Goal: Find contact information: Find contact information

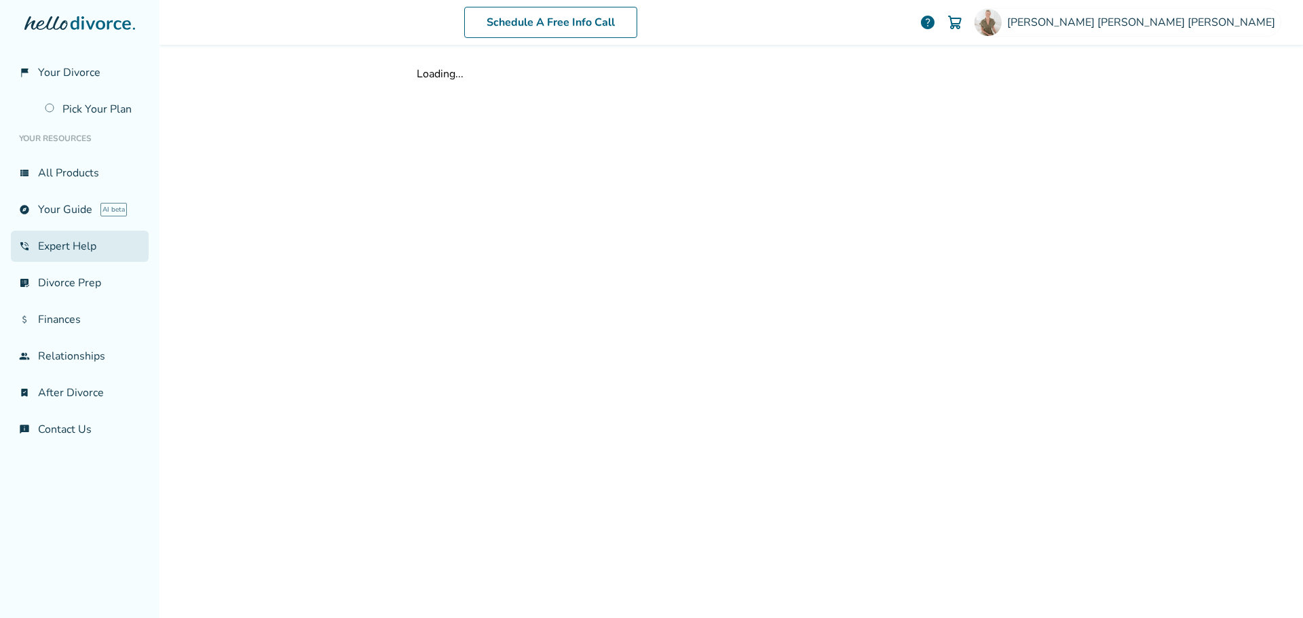
click at [43, 251] on link "phone_in_talk Expert Help" at bounding box center [80, 246] width 138 height 31
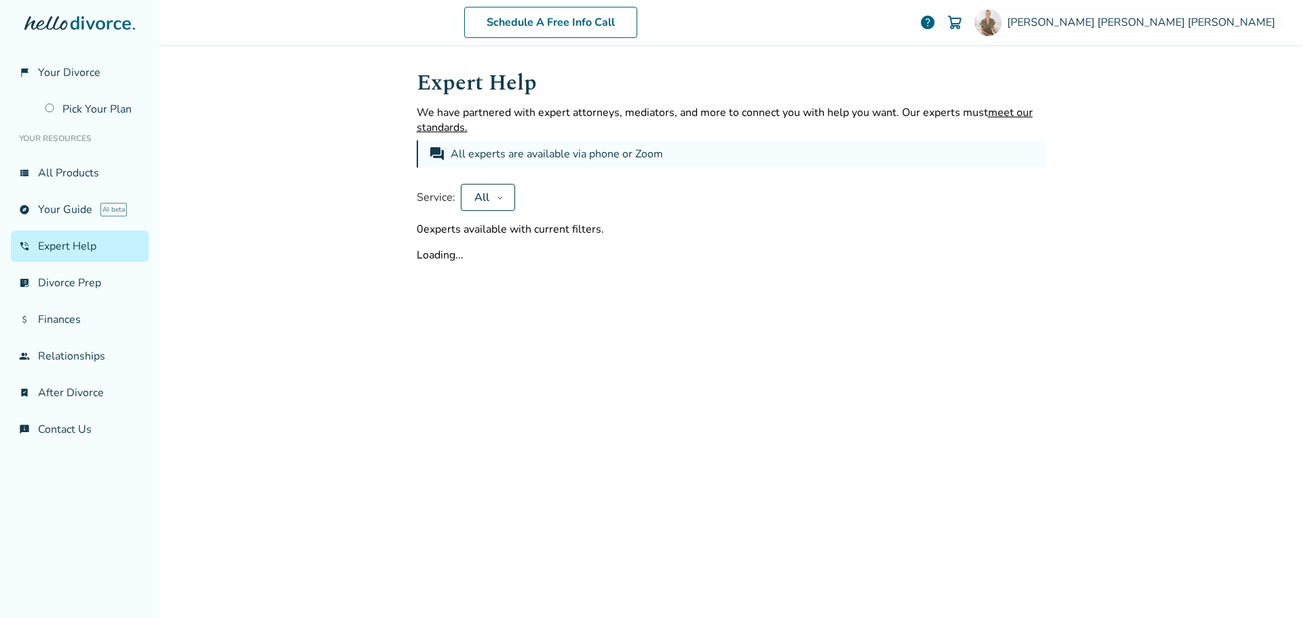
click at [472, 210] on button "All" at bounding box center [488, 197] width 54 height 27
click at [487, 202] on button "All" at bounding box center [488, 197] width 54 height 27
click at [488, 195] on button "All" at bounding box center [488, 197] width 54 height 27
click at [506, 248] on button "Apply" at bounding box center [514, 242] width 74 height 30
click at [641, 149] on div "All experts are available via phone or Zoom" at bounding box center [558, 154] width 215 height 16
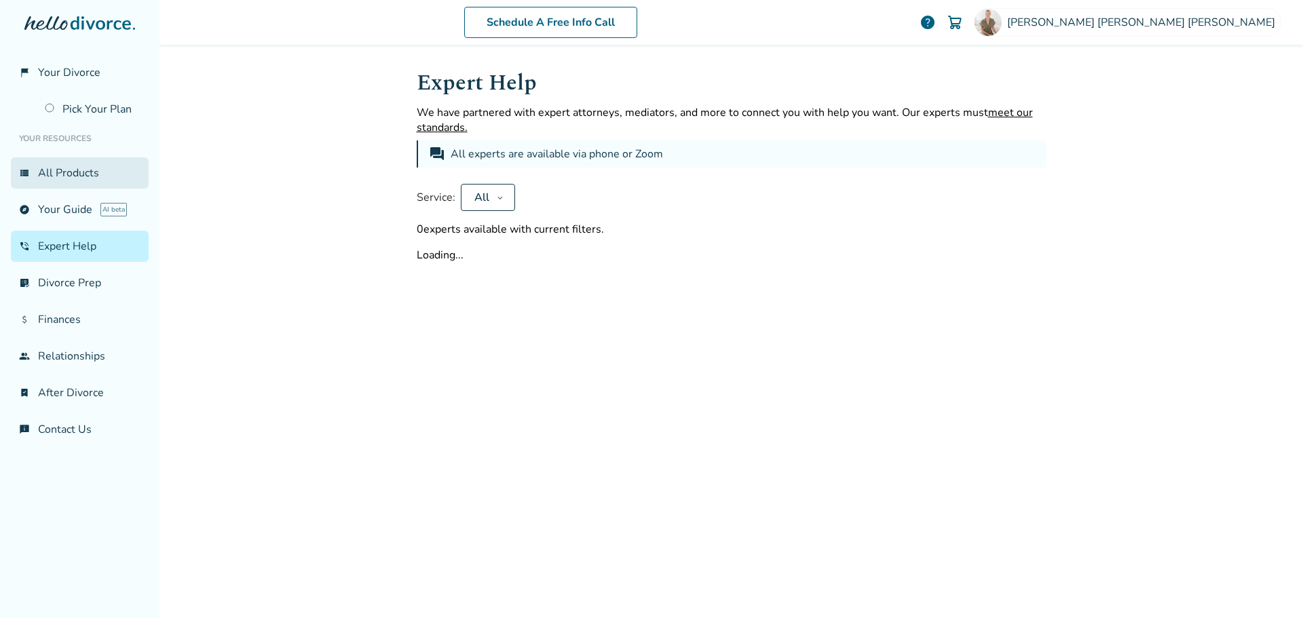
click at [90, 175] on link "view_list All Products" at bounding box center [80, 172] width 138 height 31
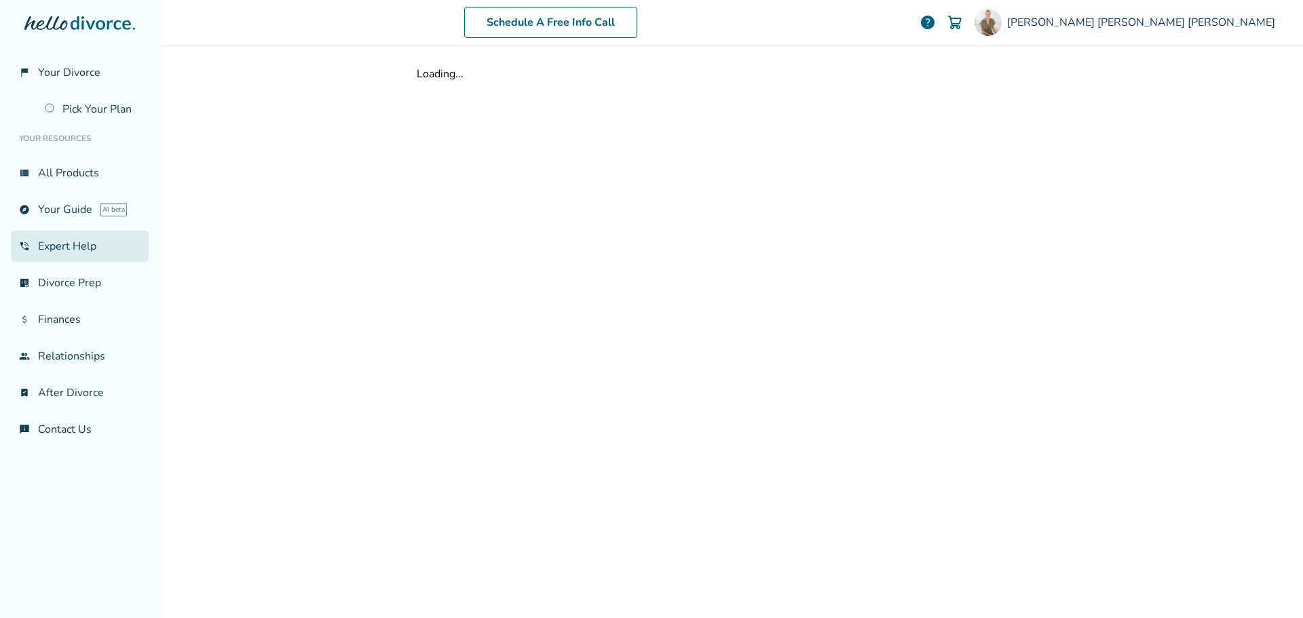
click at [53, 250] on link "phone_in_talk Expert Help" at bounding box center [80, 246] width 138 height 31
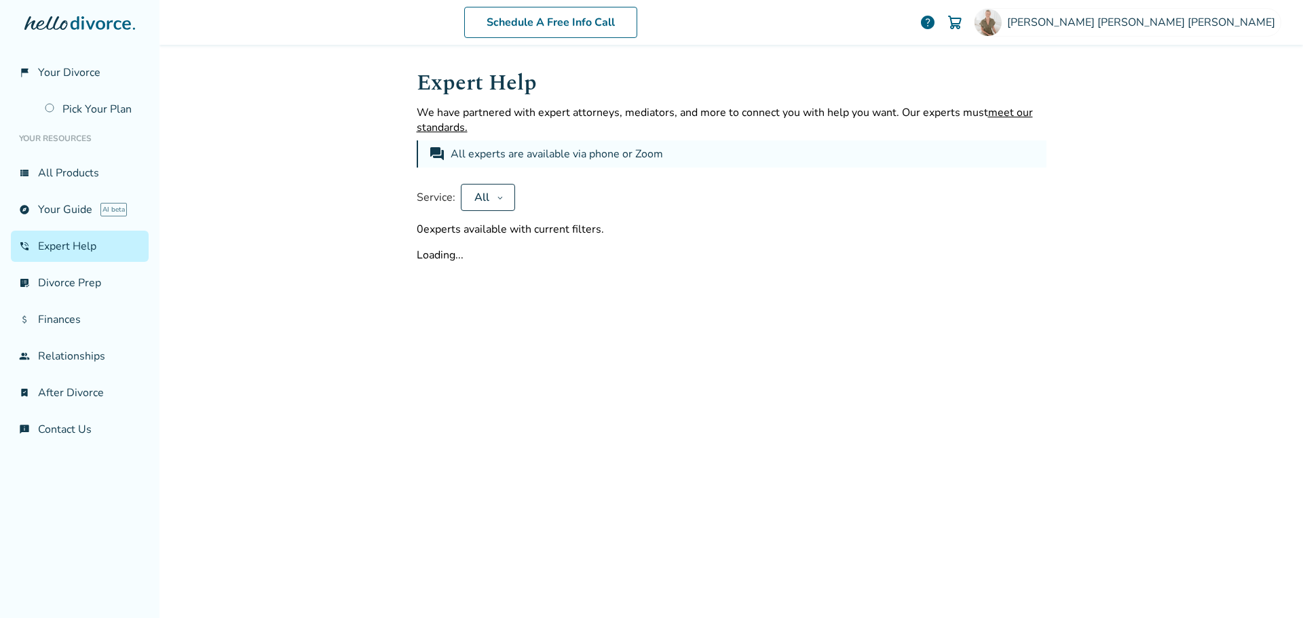
click at [473, 197] on div "All" at bounding box center [481, 197] width 19 height 15
click at [506, 248] on button "Apply" at bounding box center [514, 242] width 74 height 30
click at [462, 142] on div "forum All experts are available via phone or Zoom" at bounding box center [732, 153] width 630 height 27
click at [451, 134] on span "meet our standards." at bounding box center [725, 120] width 616 height 30
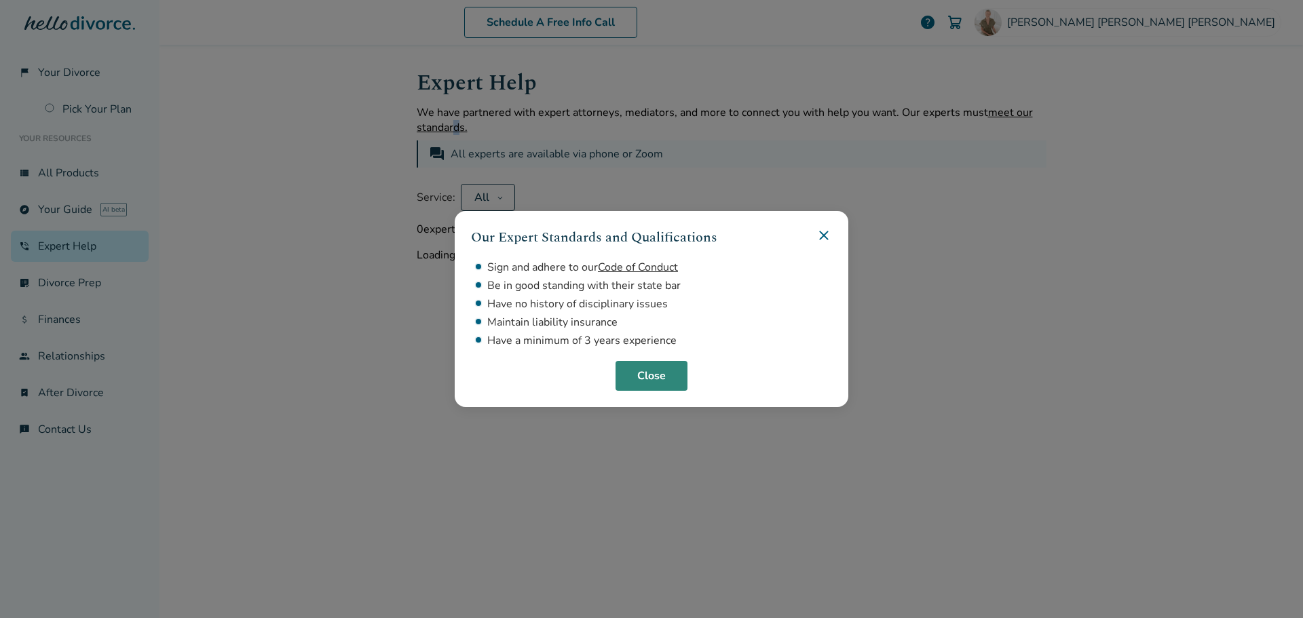
click at [652, 378] on button "Close" at bounding box center [651, 376] width 72 height 30
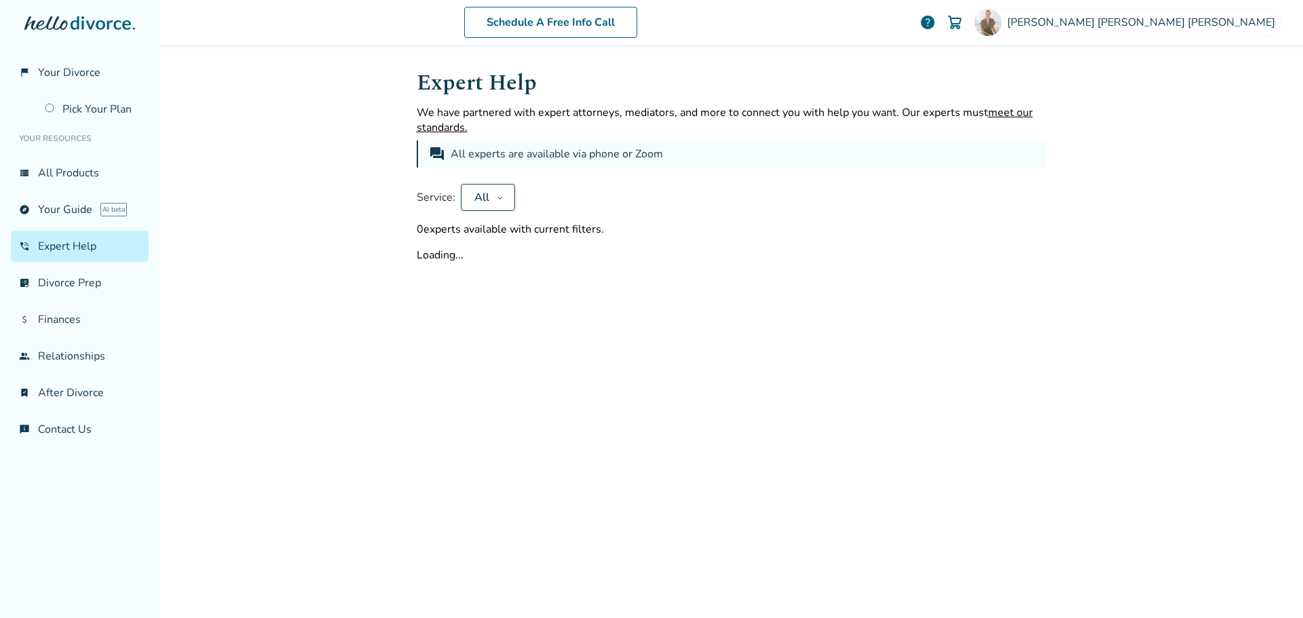
click at [480, 92] on h1 "Expert Help" at bounding box center [732, 82] width 630 height 33
click at [1002, 25] on img at bounding box center [987, 22] width 27 height 27
click at [438, 154] on span "forum" at bounding box center [437, 154] width 16 height 16
click at [472, 197] on div "All" at bounding box center [481, 197] width 19 height 15
click at [498, 247] on button "Apply" at bounding box center [514, 242] width 74 height 30
